Goal: Transaction & Acquisition: Purchase product/service

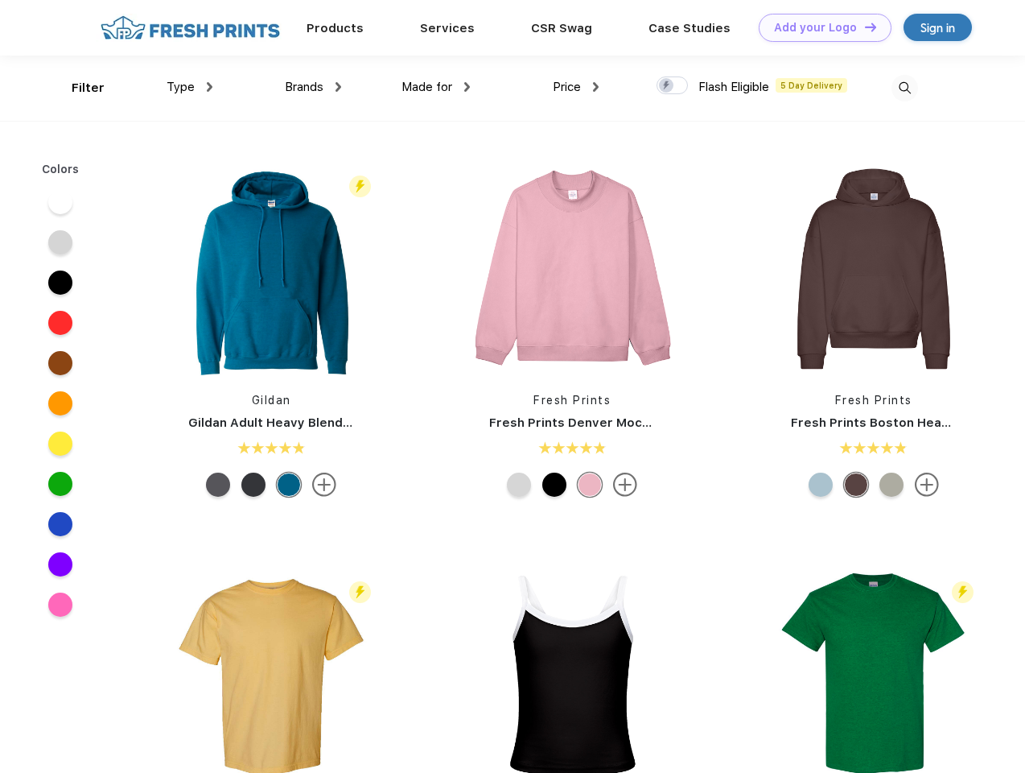
click at [819, 27] on link "Add your Logo Design Tool" at bounding box center [825, 28] width 133 height 28
click at [0, 0] on div "Design Tool" at bounding box center [0, 0] width 0 height 0
click at [864, 27] on link "Add your Logo Design Tool" at bounding box center [825, 28] width 133 height 28
click at [77, 88] on div "Filter" at bounding box center [88, 88] width 33 height 19
click at [190, 87] on span "Type" at bounding box center [181, 87] width 28 height 14
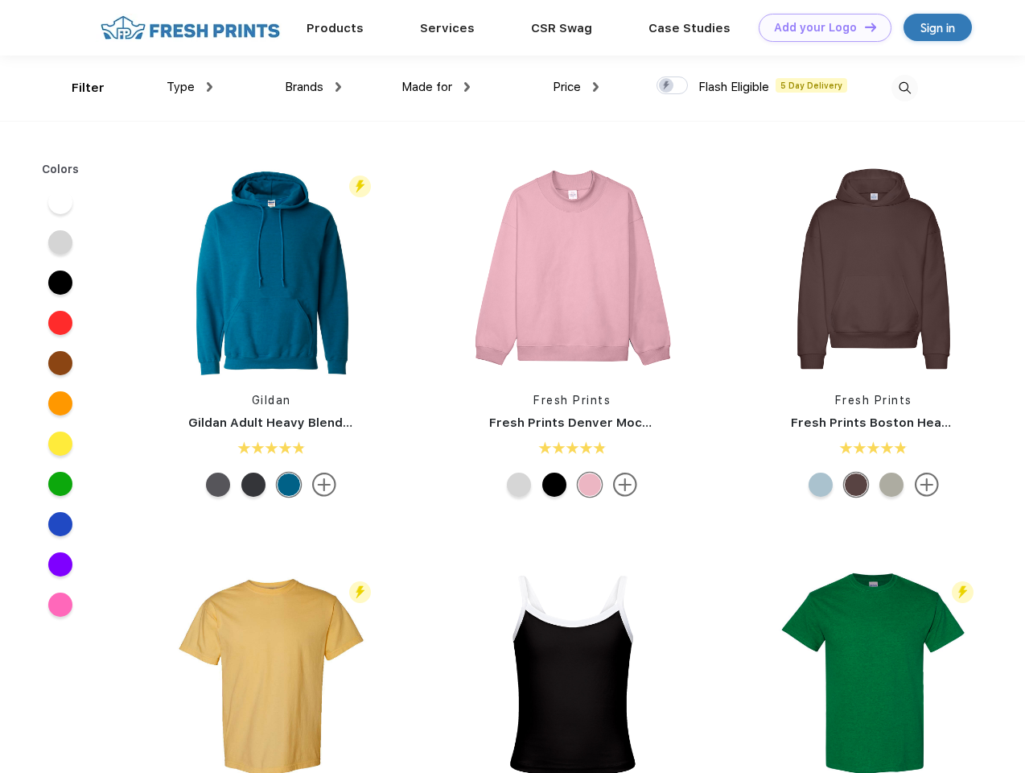
click at [313, 87] on span "Brands" at bounding box center [304, 87] width 39 height 14
click at [436, 87] on span "Made for" at bounding box center [427, 87] width 51 height 14
click at [576, 87] on span "Price" at bounding box center [567, 87] width 28 height 14
click at [673, 86] on div at bounding box center [672, 85] width 31 height 18
click at [667, 86] on input "checkbox" at bounding box center [662, 81] width 10 height 10
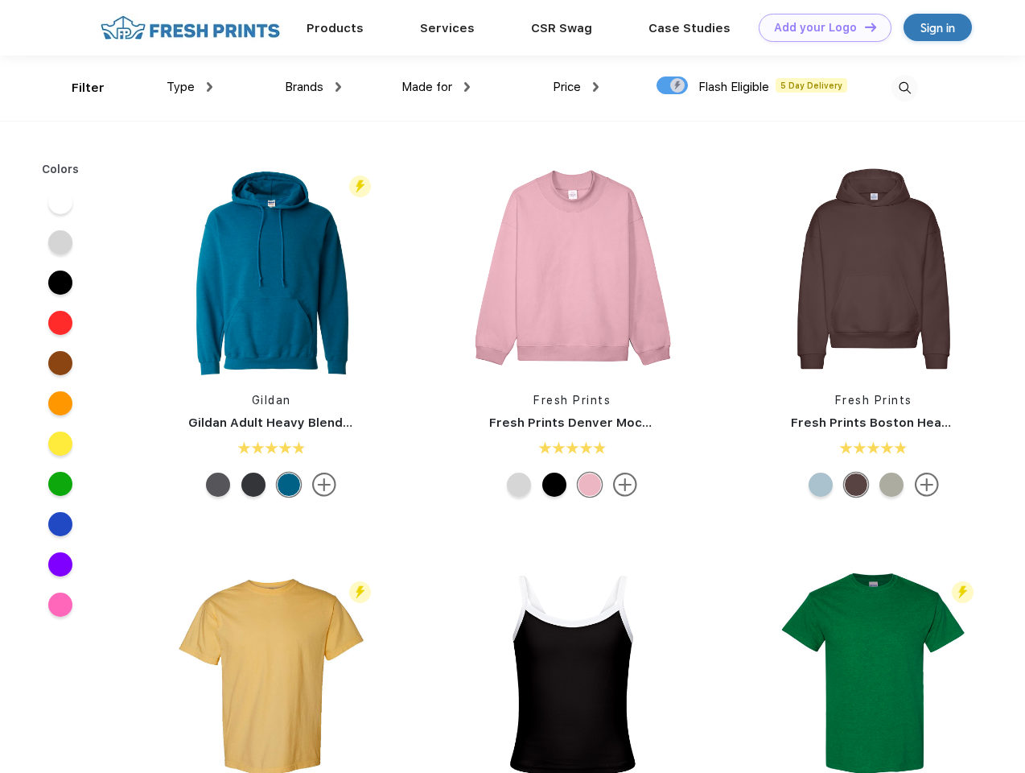
click at [905, 88] on img at bounding box center [905, 88] width 27 height 27
